Goal: Task Accomplishment & Management: Manage account settings

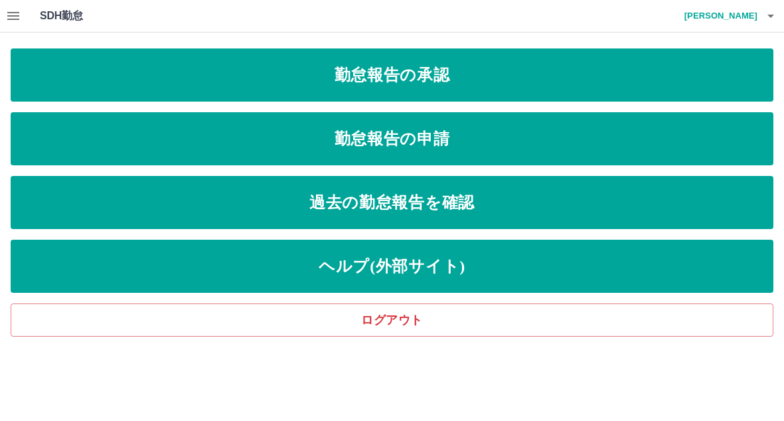
click at [16, 21] on icon "button" at bounding box center [13, 16] width 16 height 16
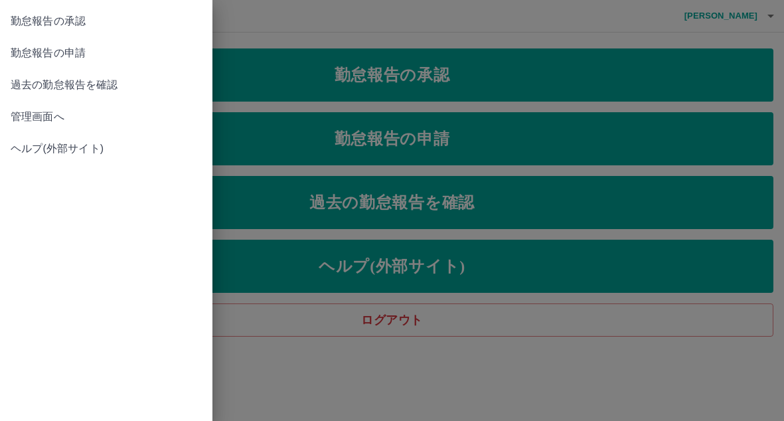
click at [47, 124] on span "管理画面へ" at bounding box center [106, 117] width 191 height 16
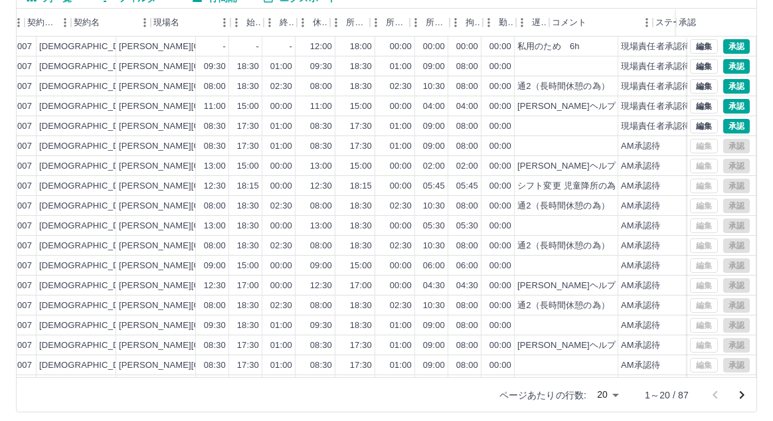
scroll to position [0, 431]
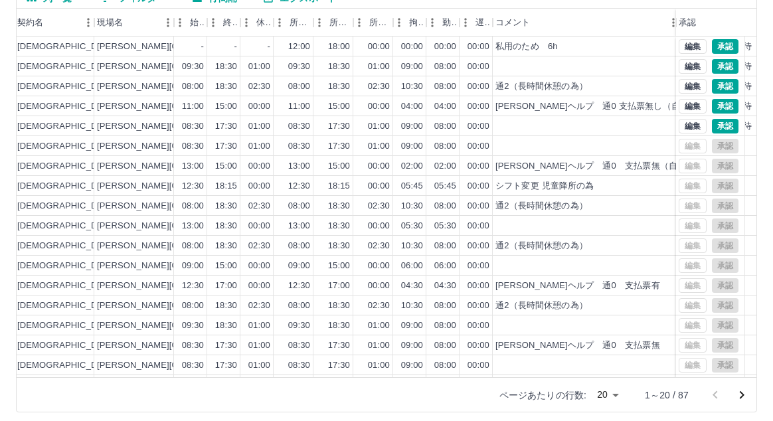
drag, startPoint x: 590, startPoint y: 26, endPoint x: 673, endPoint y: 19, distance: 83.2
click at [673, 19] on div "コメント" at bounding box center [679, 23] width 16 height 28
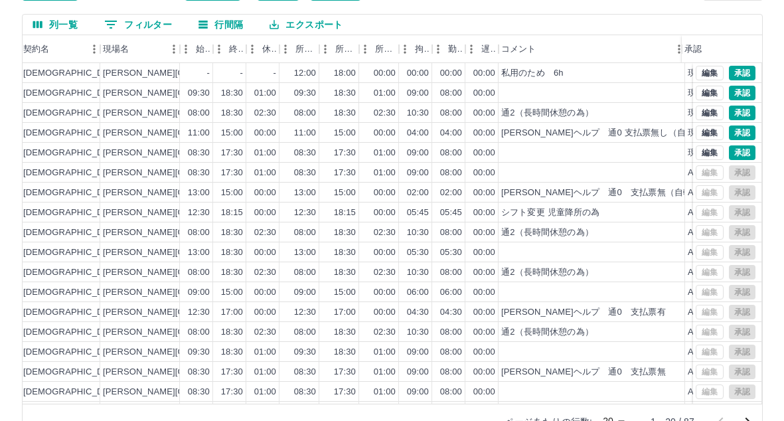
scroll to position [0, 0]
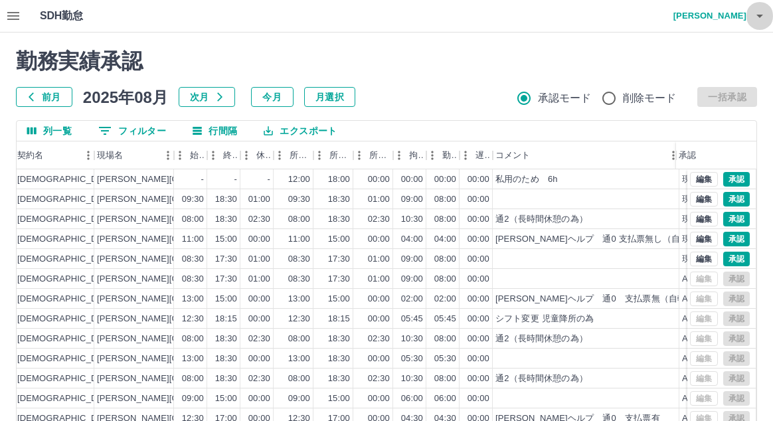
click at [755, 16] on icon "button" at bounding box center [759, 16] width 16 height 16
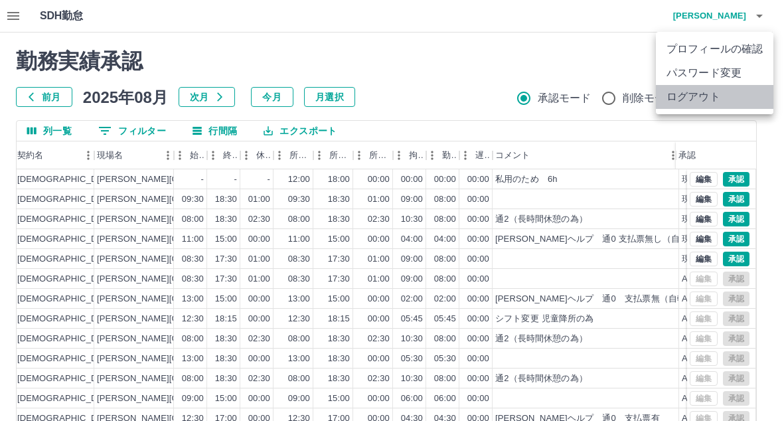
click at [707, 98] on li "ログアウト" at bounding box center [714, 97] width 117 height 24
